Goal: Check status: Check status

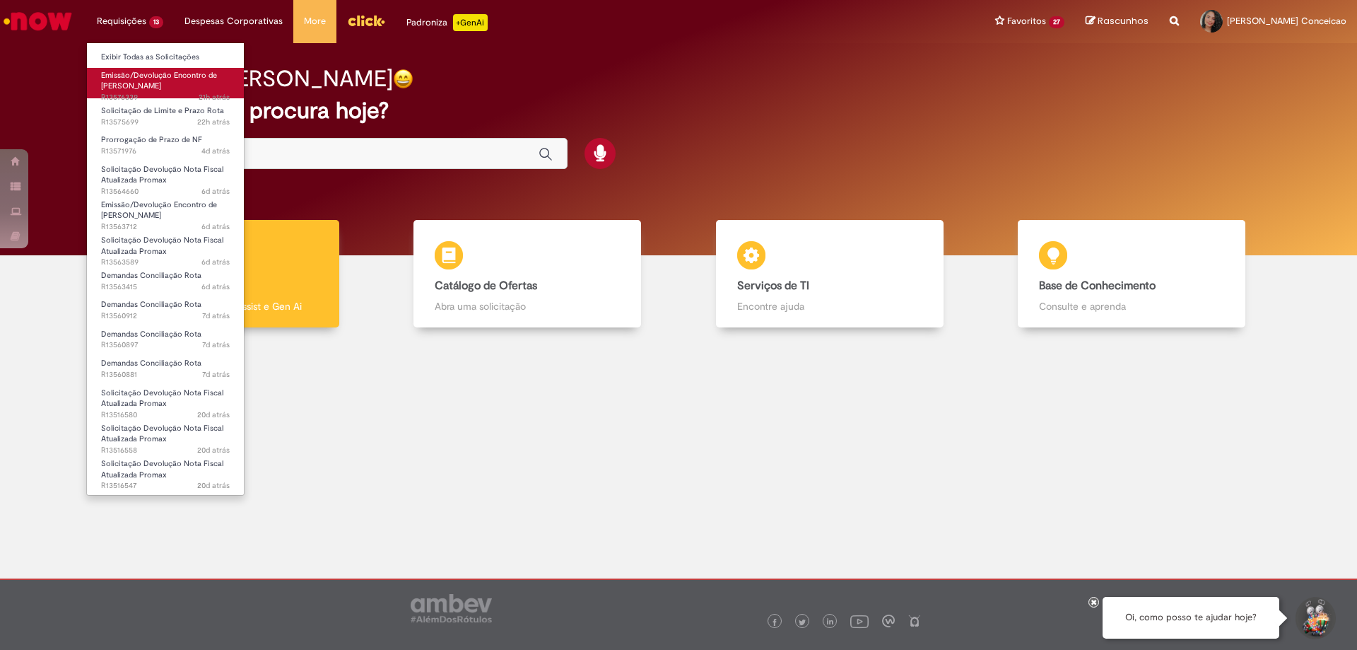
click at [138, 76] on span "Emissão/Devolução Encontro de [PERSON_NAME]" at bounding box center [159, 81] width 116 height 22
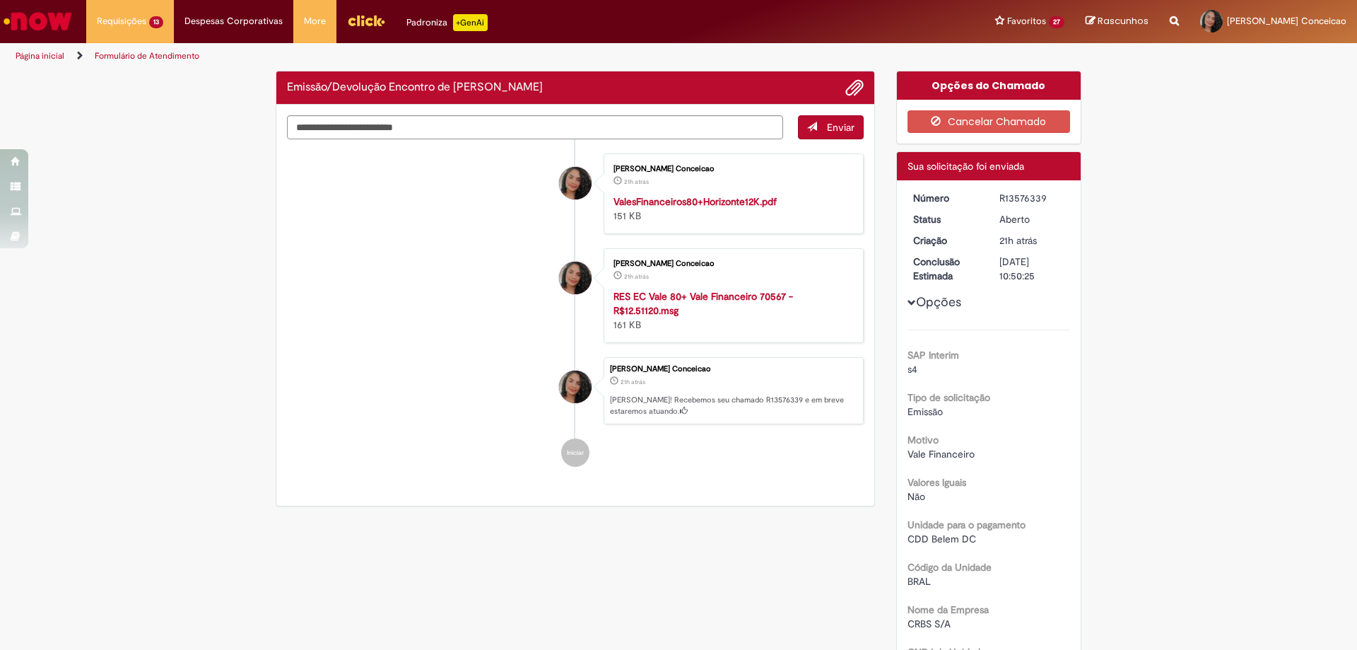
click at [0, 0] on button "Opções" at bounding box center [0, 0] width 0 height 0
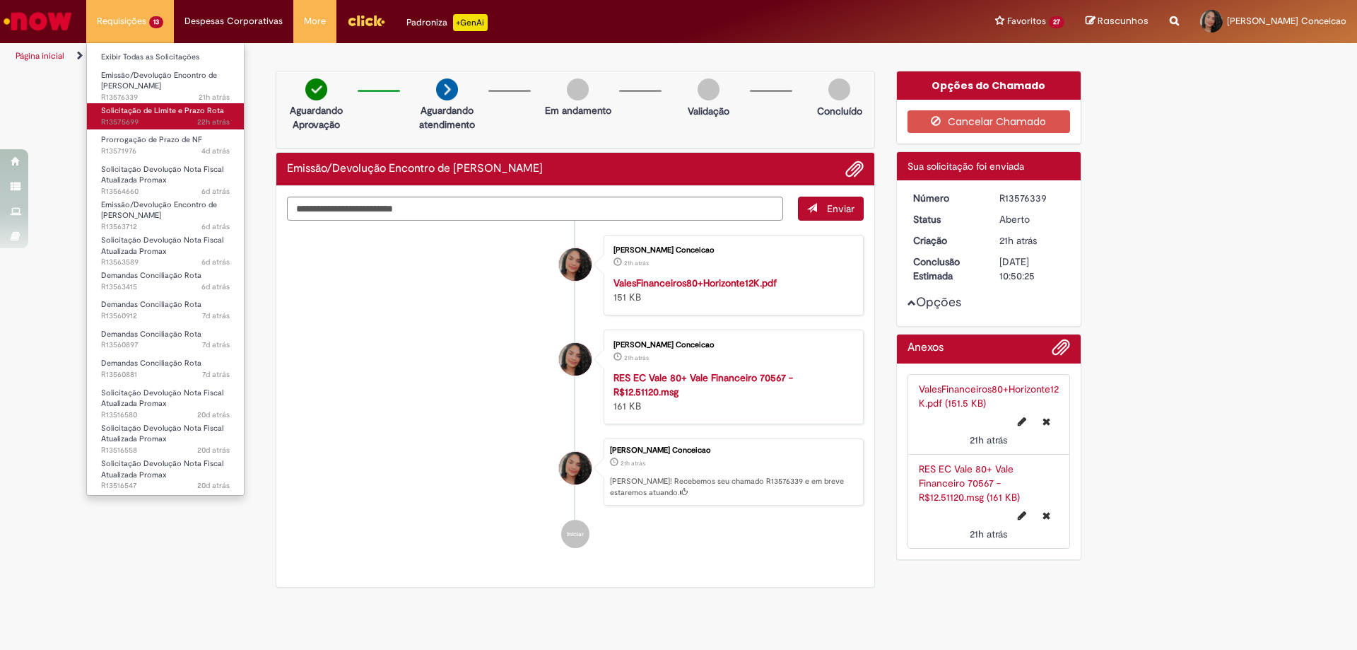
click at [134, 117] on span "22h atrás 22 horas atrás R13575699" at bounding box center [165, 122] width 129 height 11
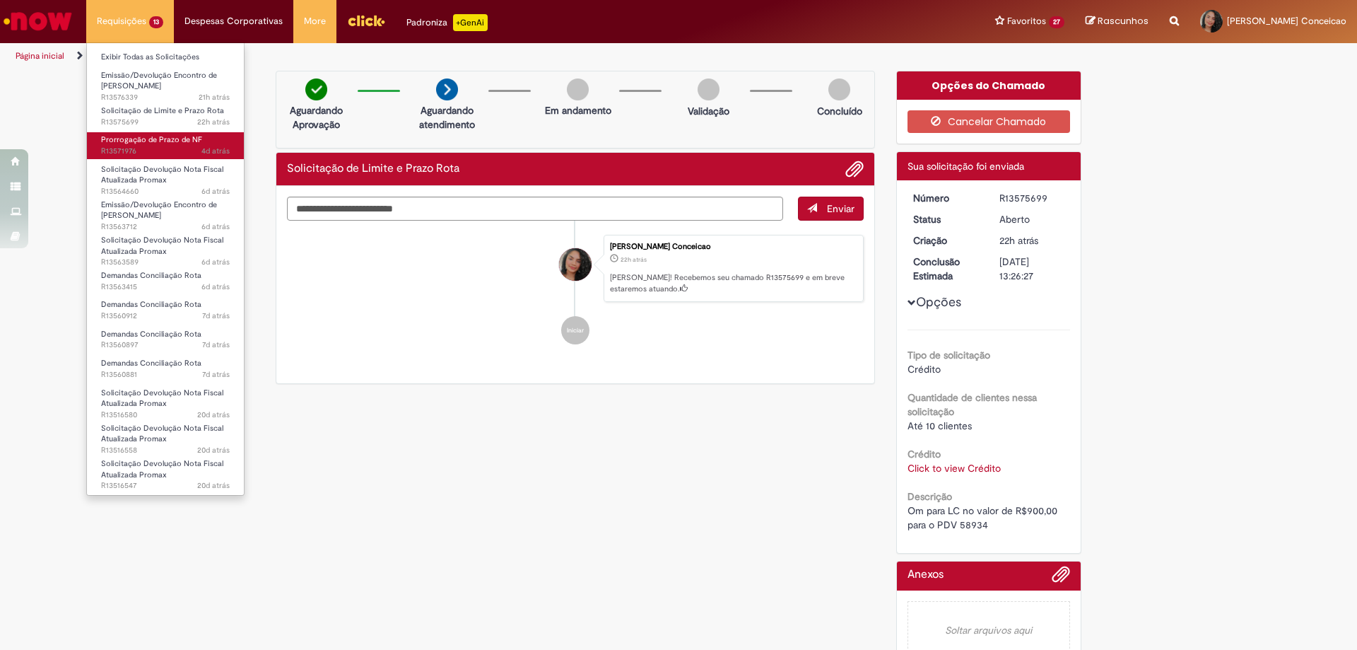
click at [148, 146] on span "4d atrás 4 dias atrás R13571976" at bounding box center [165, 151] width 129 height 11
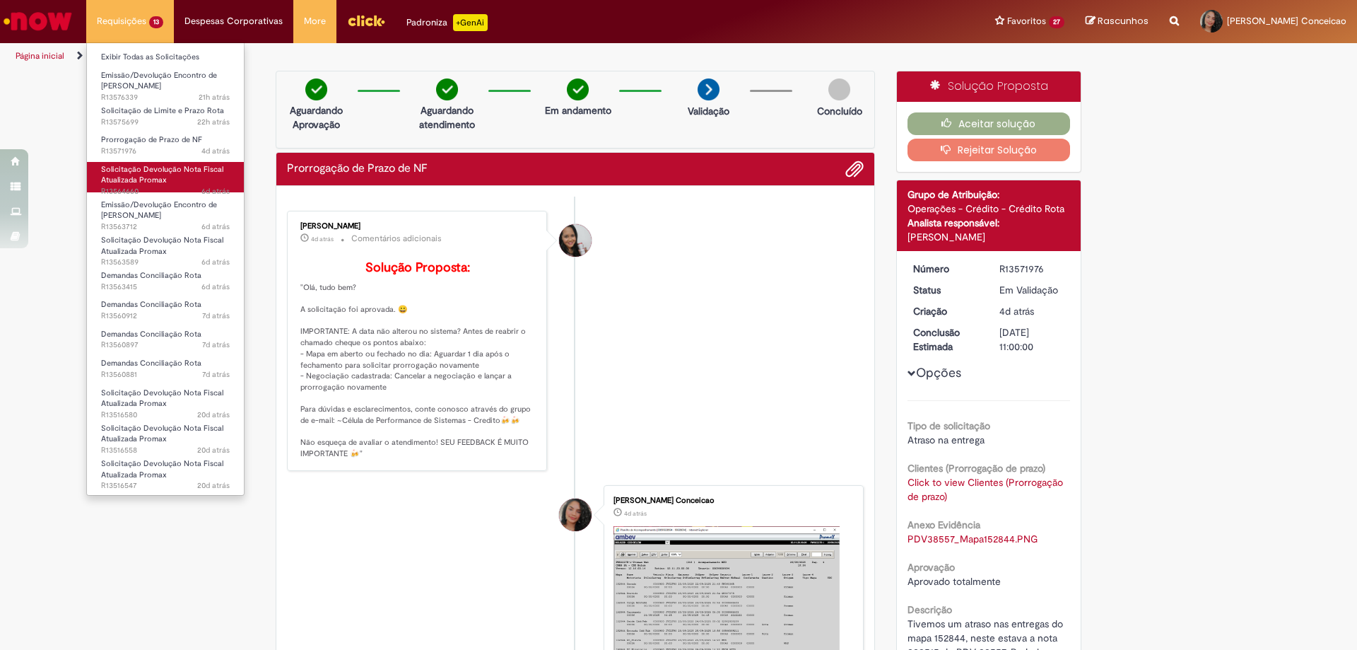
click at [187, 166] on span "Solicitação Devolução Nota Fiscal Atualizada Promax" at bounding box center [162, 175] width 122 height 22
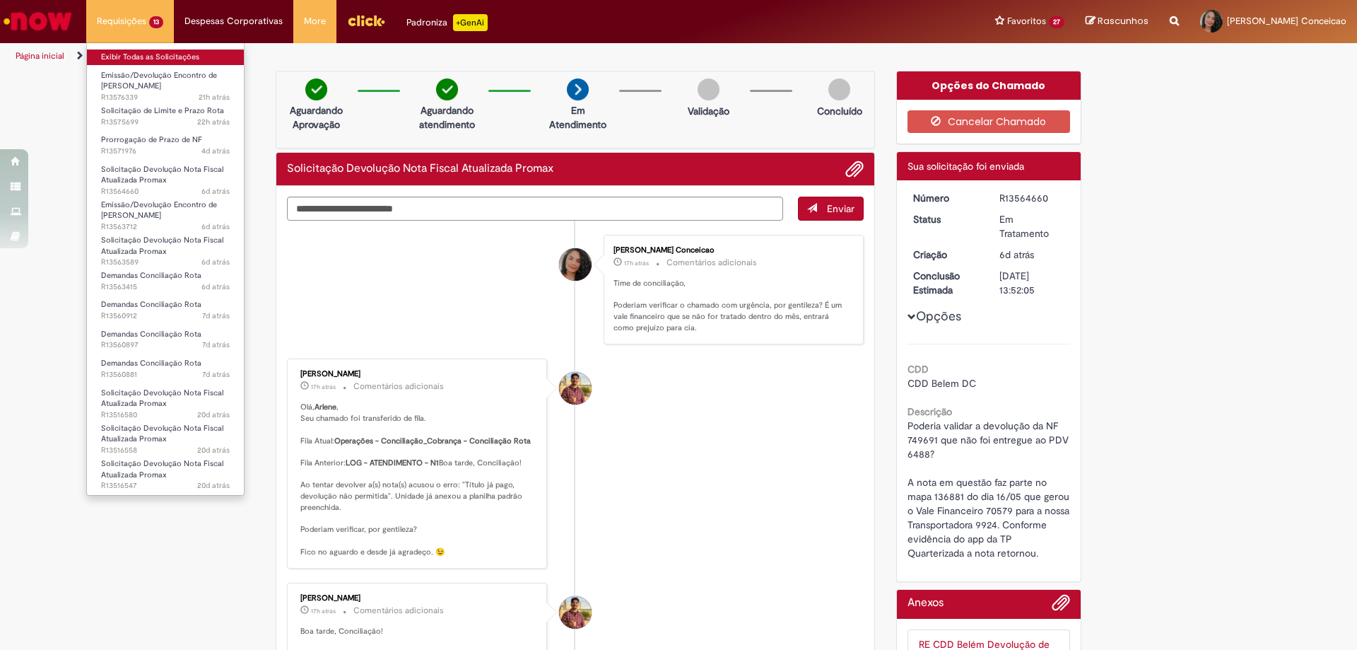
click at [125, 60] on link "Exibir Todas as Solicitações" at bounding box center [165, 57] width 157 height 16
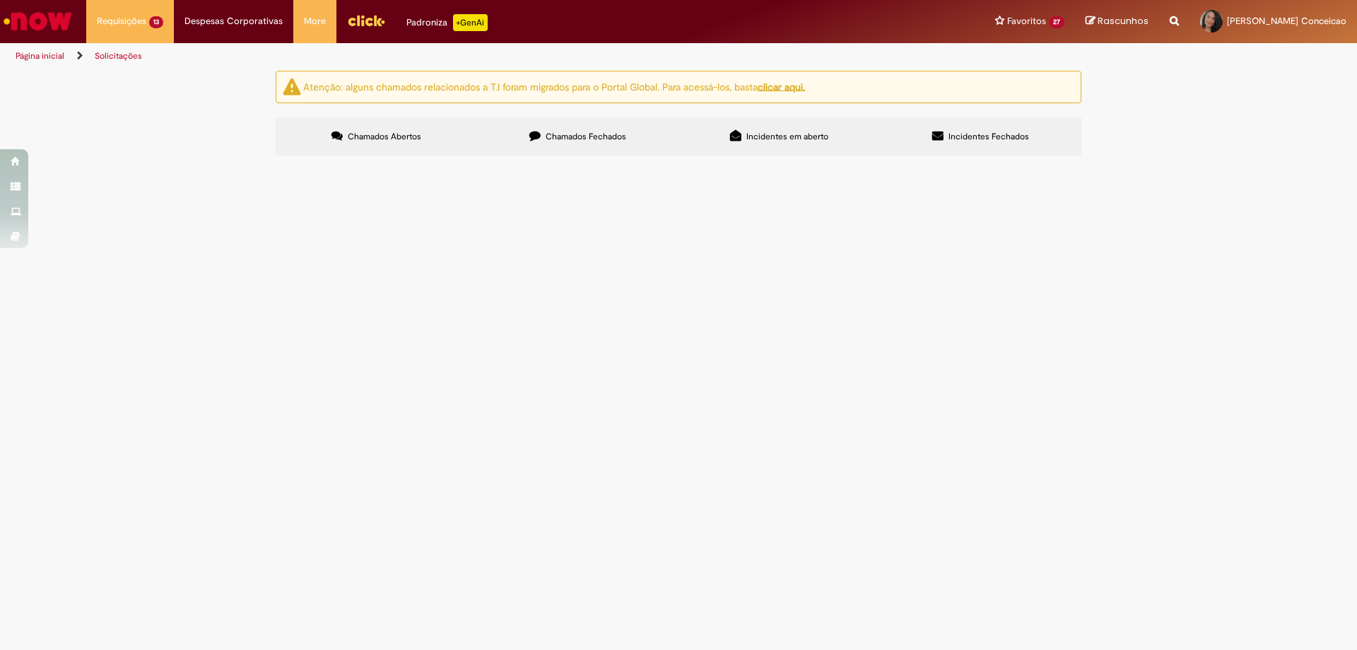
scroll to position [415, 0]
click at [0, 0] on div at bounding box center [0, 0] width 0 height 0
click at [0, 0] on span "Solicitação Devolução Nota Fiscal Atualizada Promax" at bounding box center [0, 0] width 0 height 0
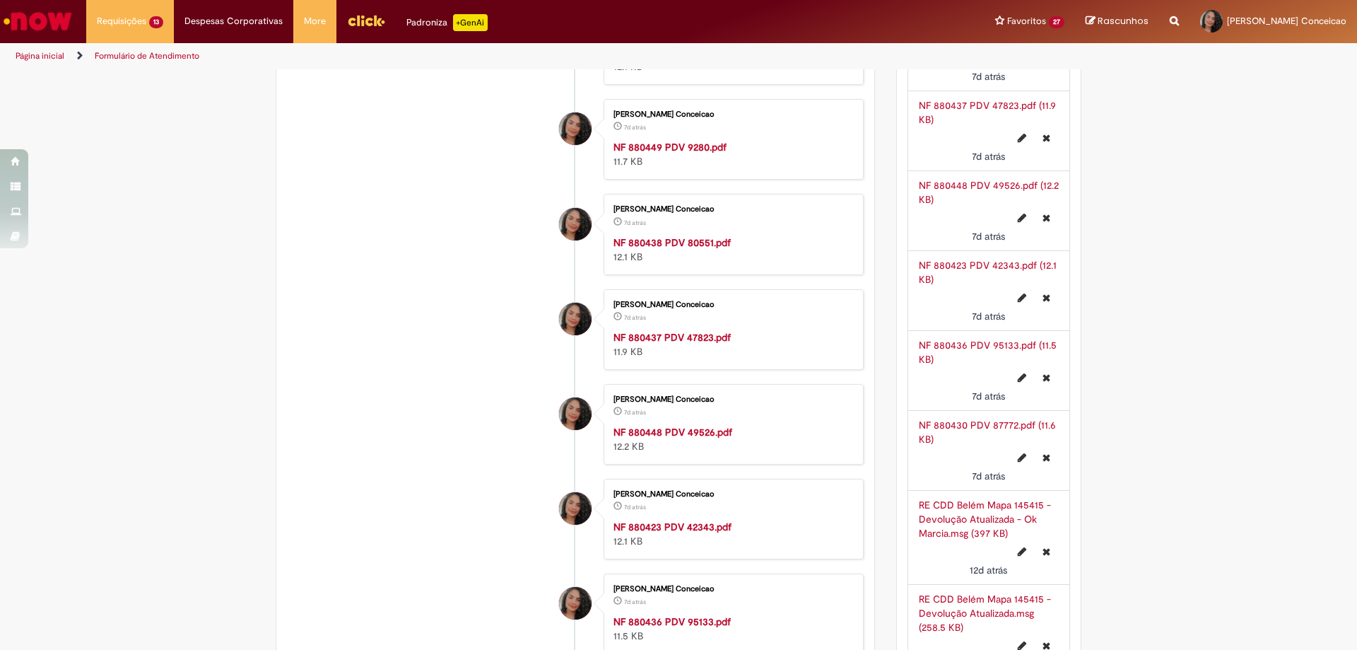
scroll to position [1131, 0]
